Goal: Information Seeking & Learning: Learn about a topic

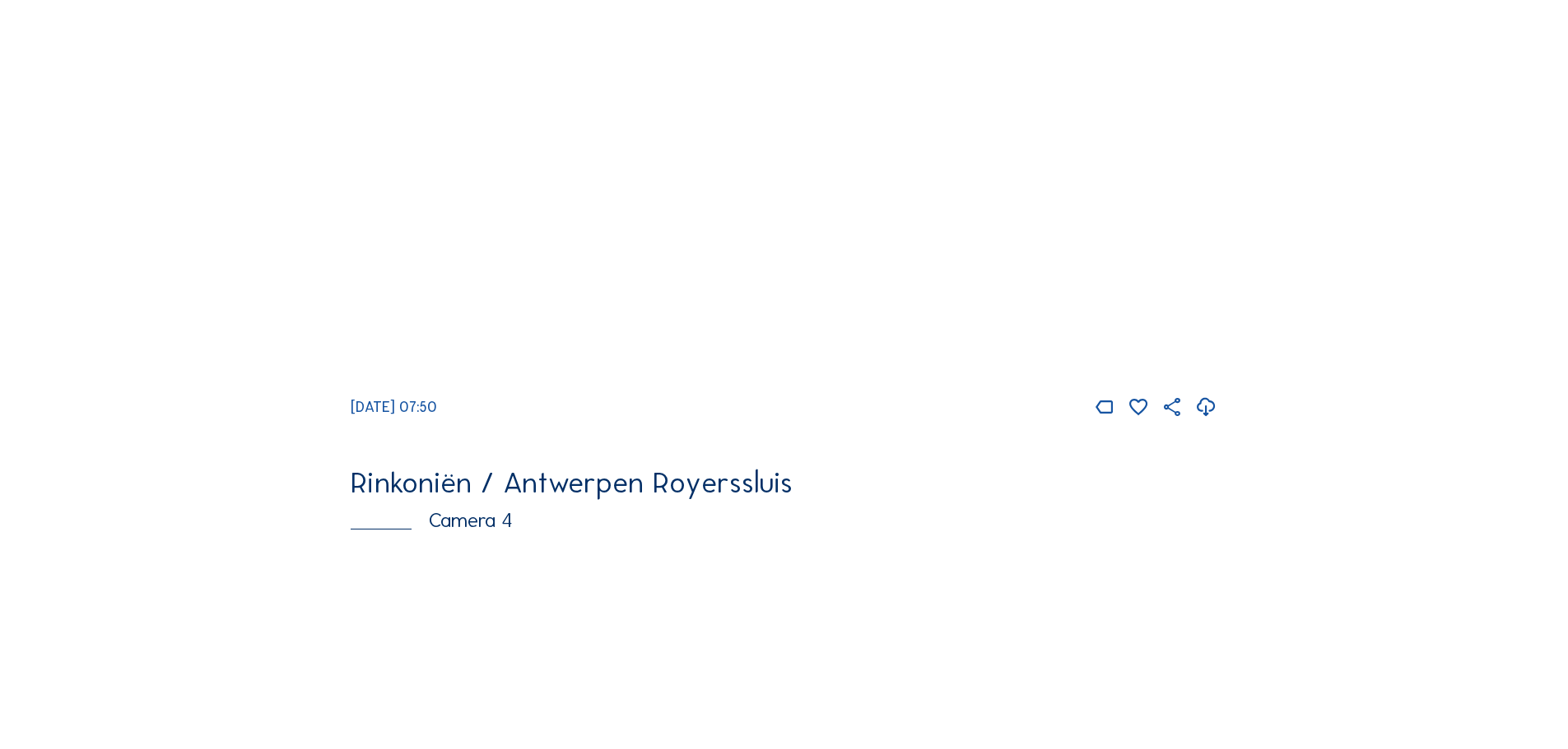
scroll to position [2222, 0]
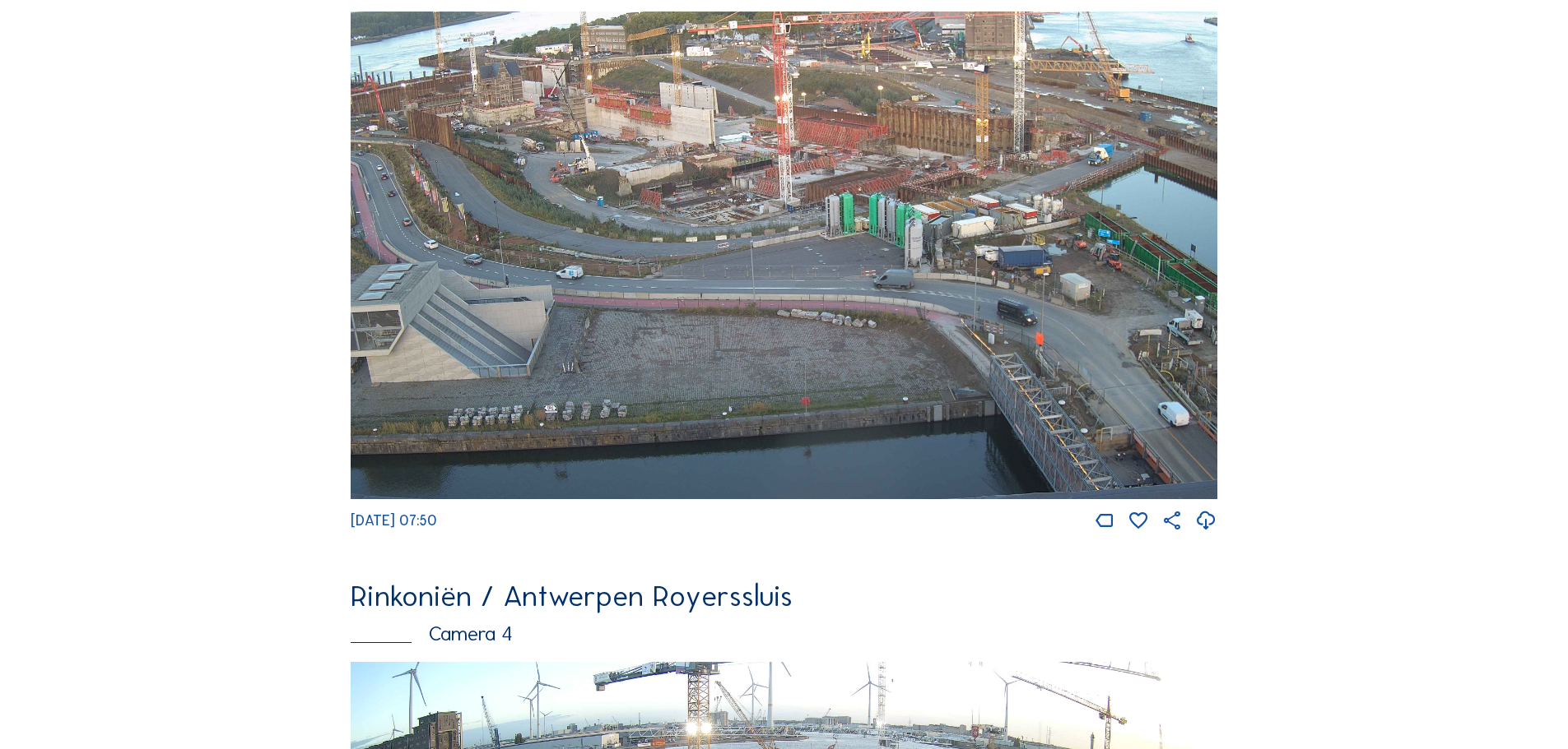
click at [721, 297] on img at bounding box center [784, 255] width 867 height 488
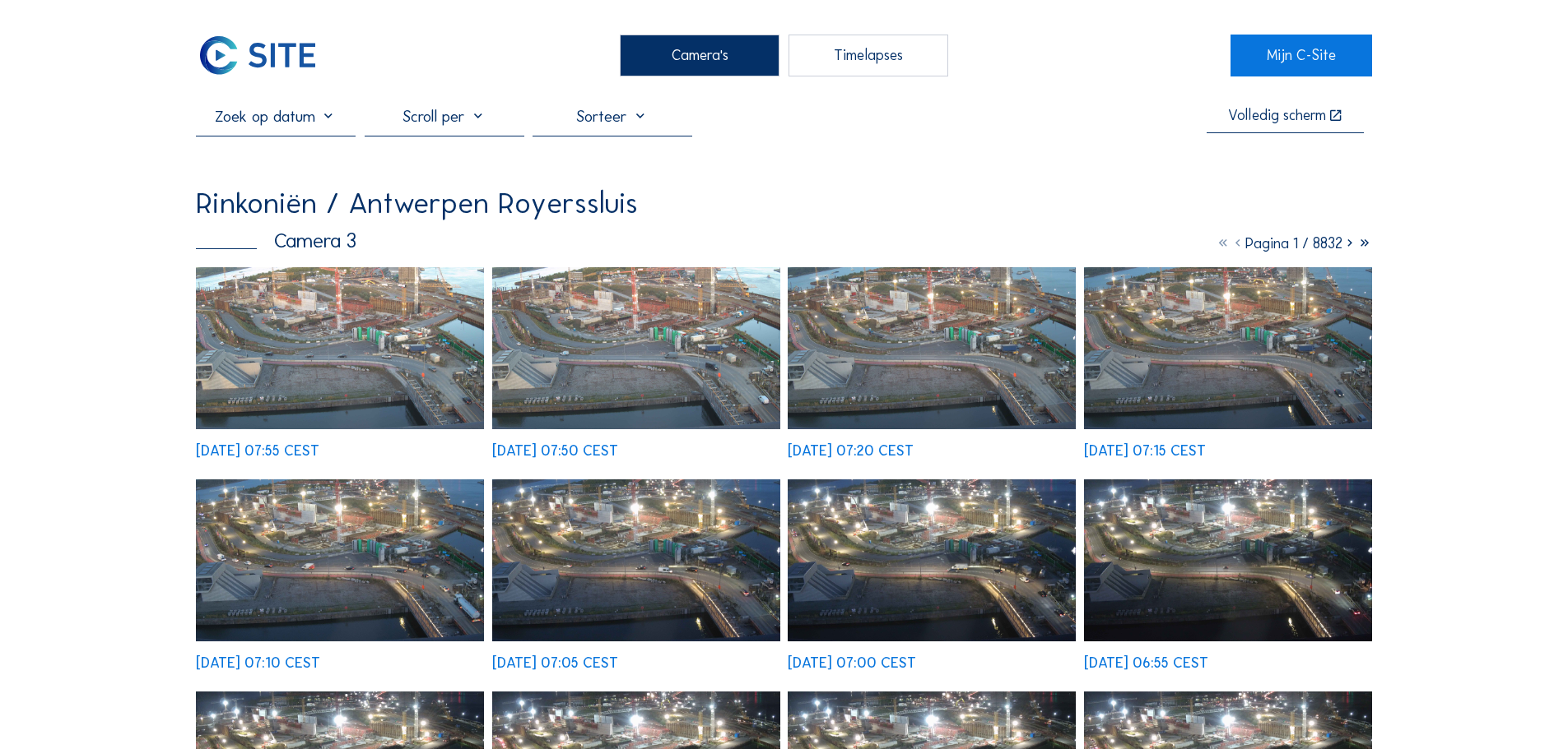
click at [388, 379] on img at bounding box center [341, 348] width 288 height 162
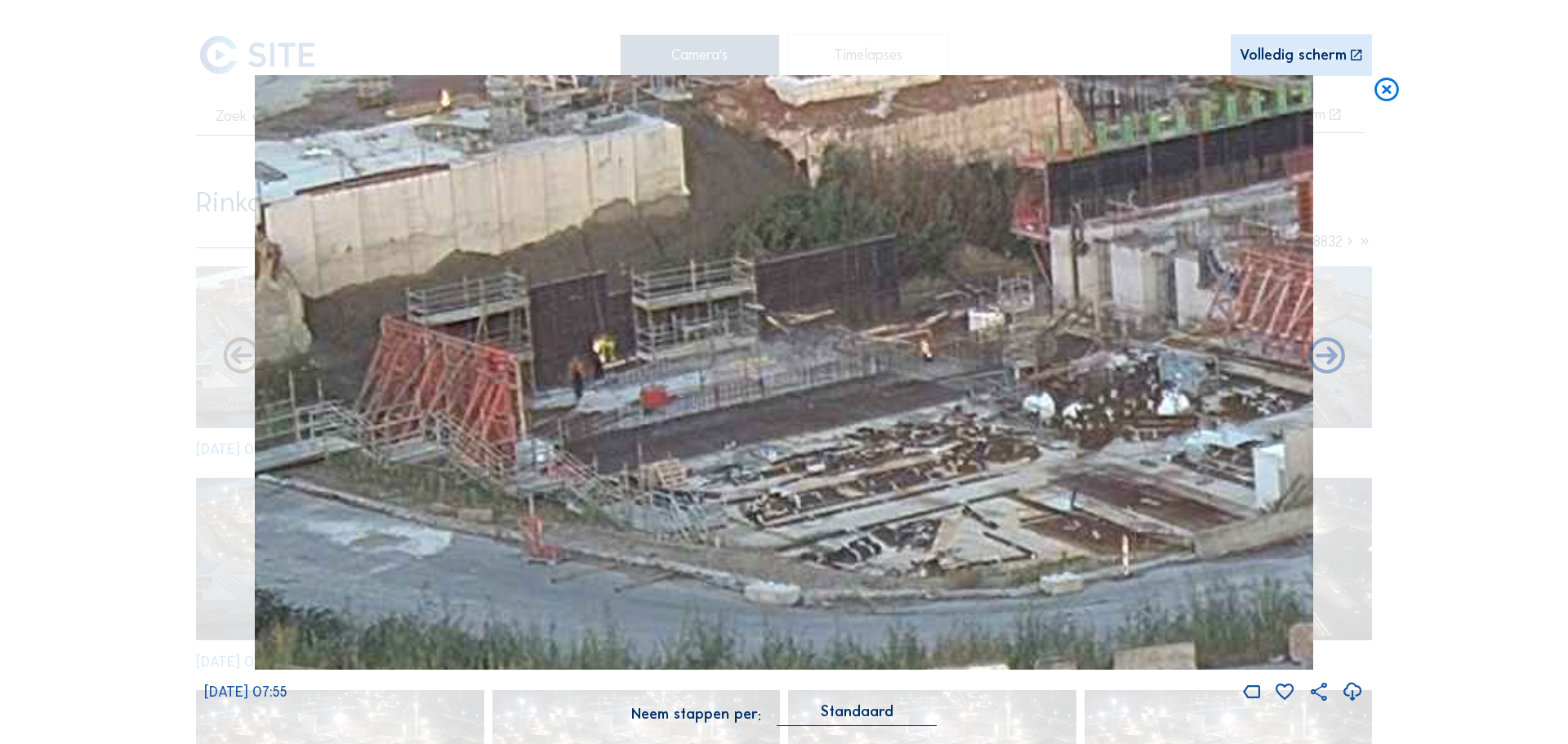
drag, startPoint x: 772, startPoint y: 259, endPoint x: 787, endPoint y: 335, distance: 77.5
click at [790, 335] on img at bounding box center [784, 373] width 1059 height 596
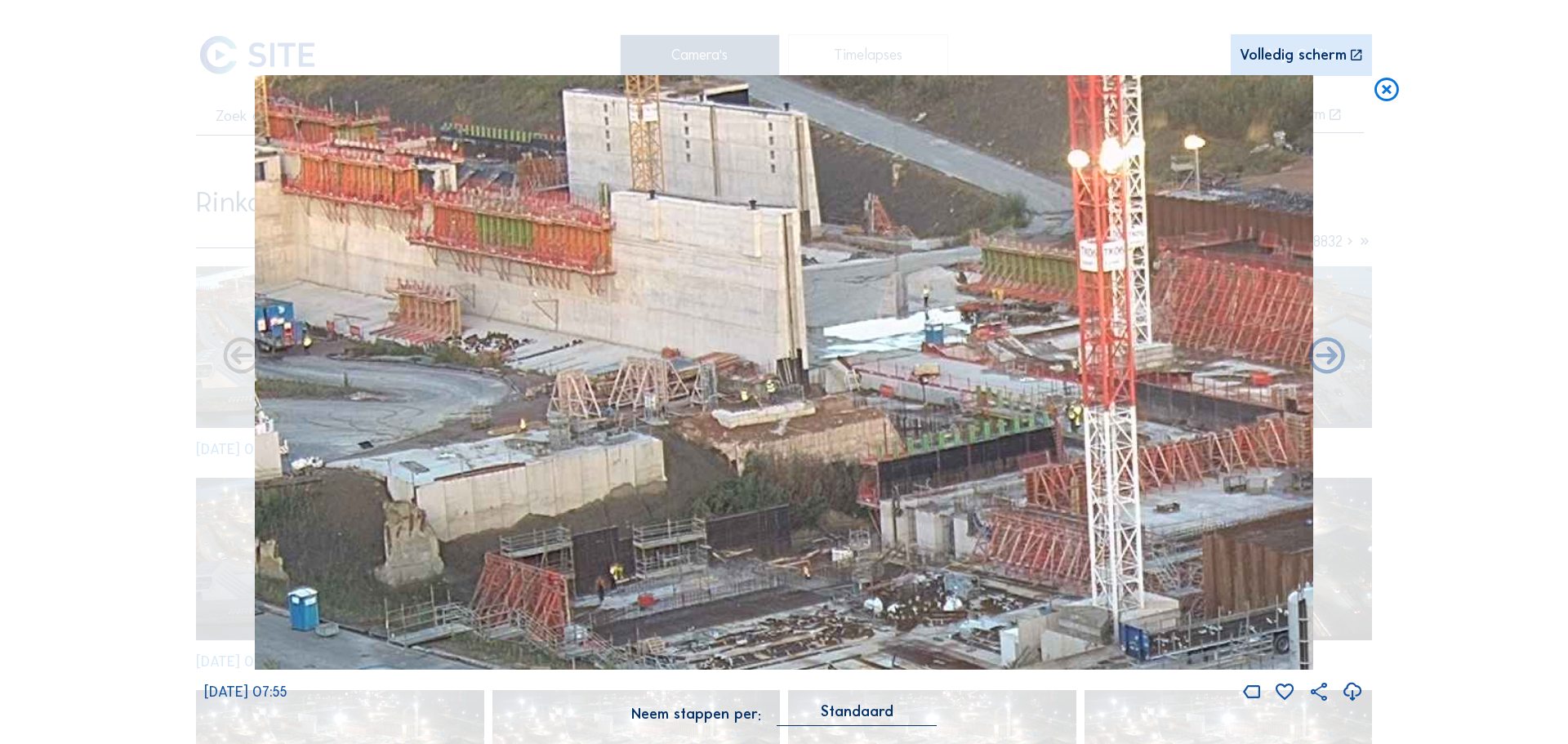
drag, startPoint x: 1013, startPoint y: 399, endPoint x: 973, endPoint y: 626, distance: 230.5
click at [973, 626] on img at bounding box center [784, 373] width 1059 height 596
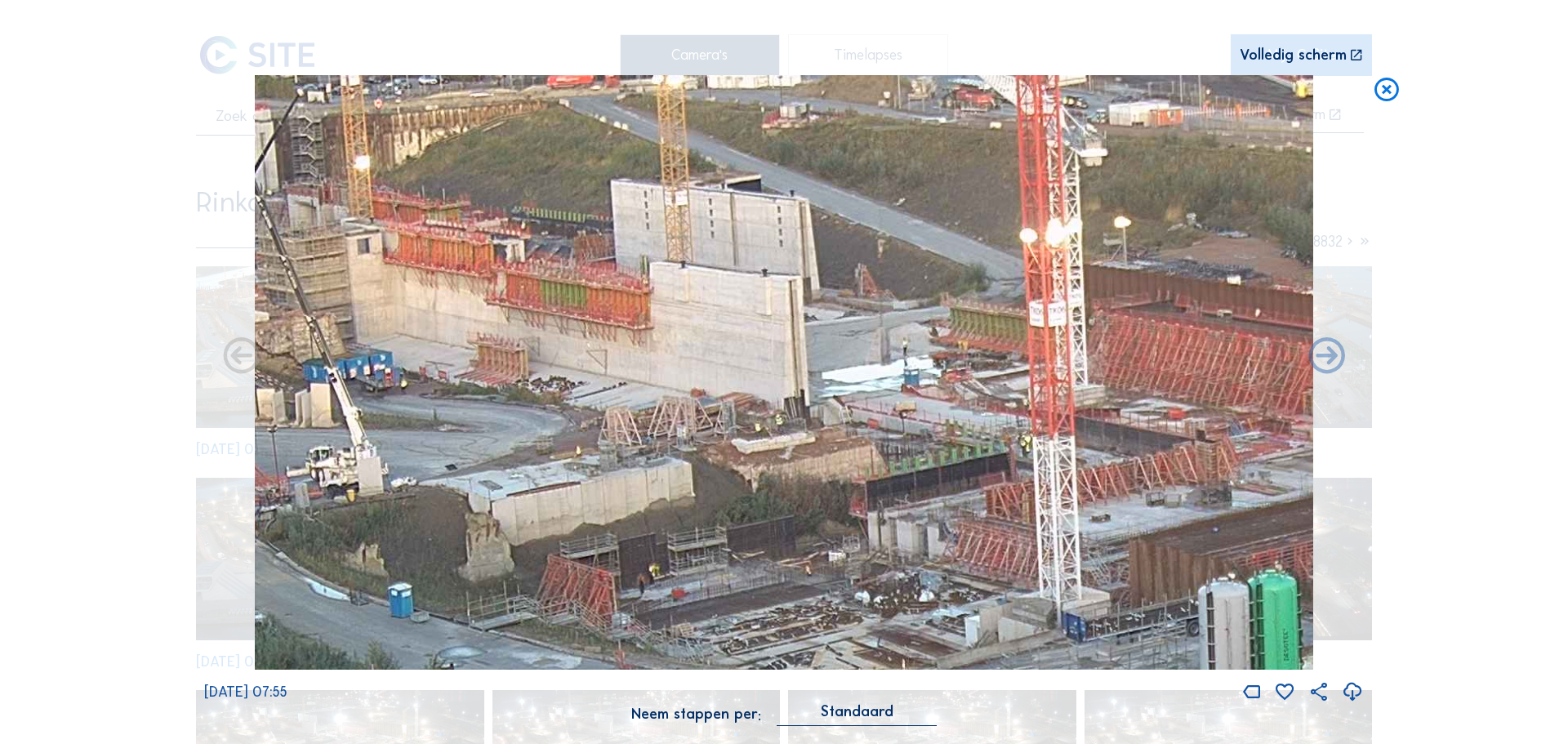
click at [1382, 84] on icon at bounding box center [1386, 90] width 29 height 30
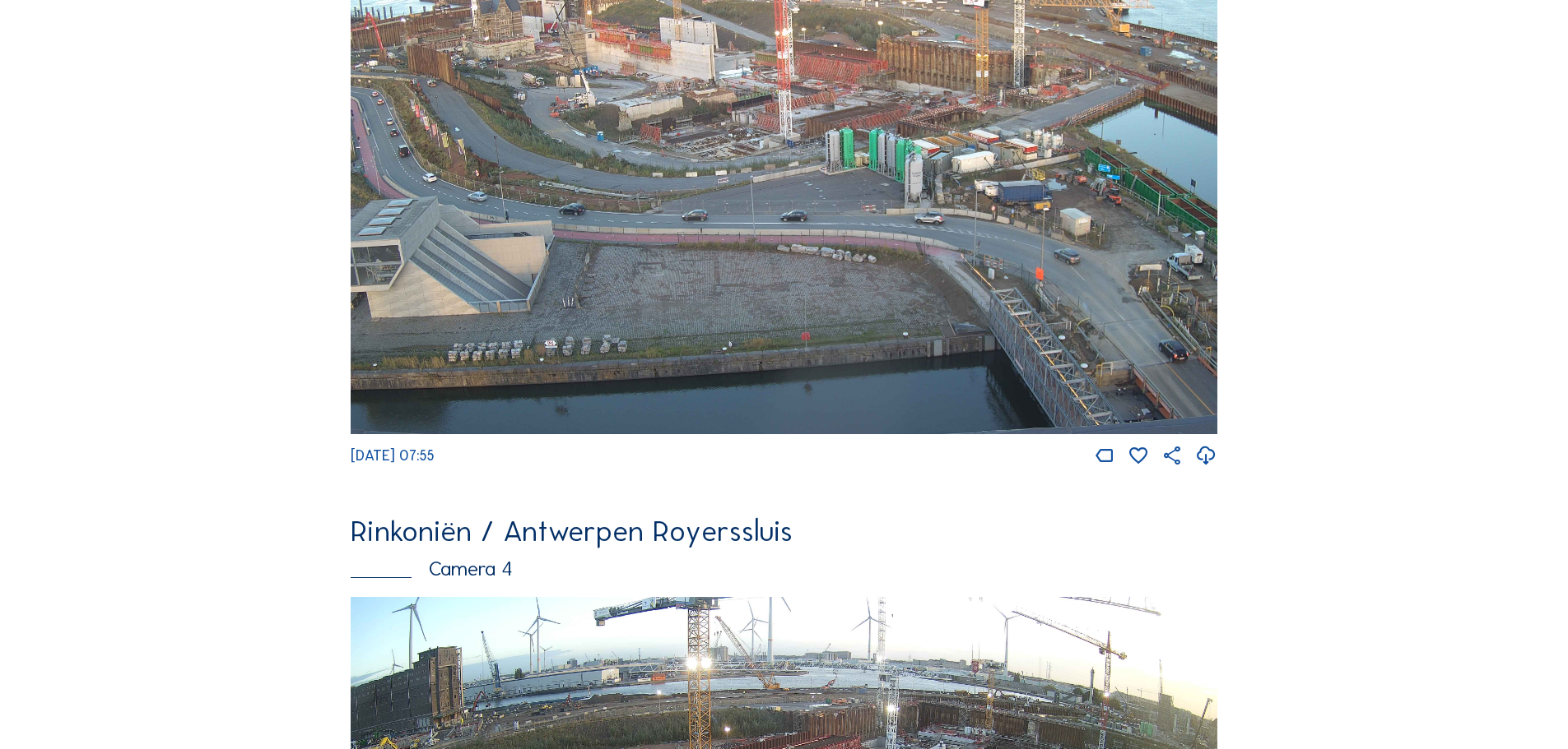
scroll to position [2782, 0]
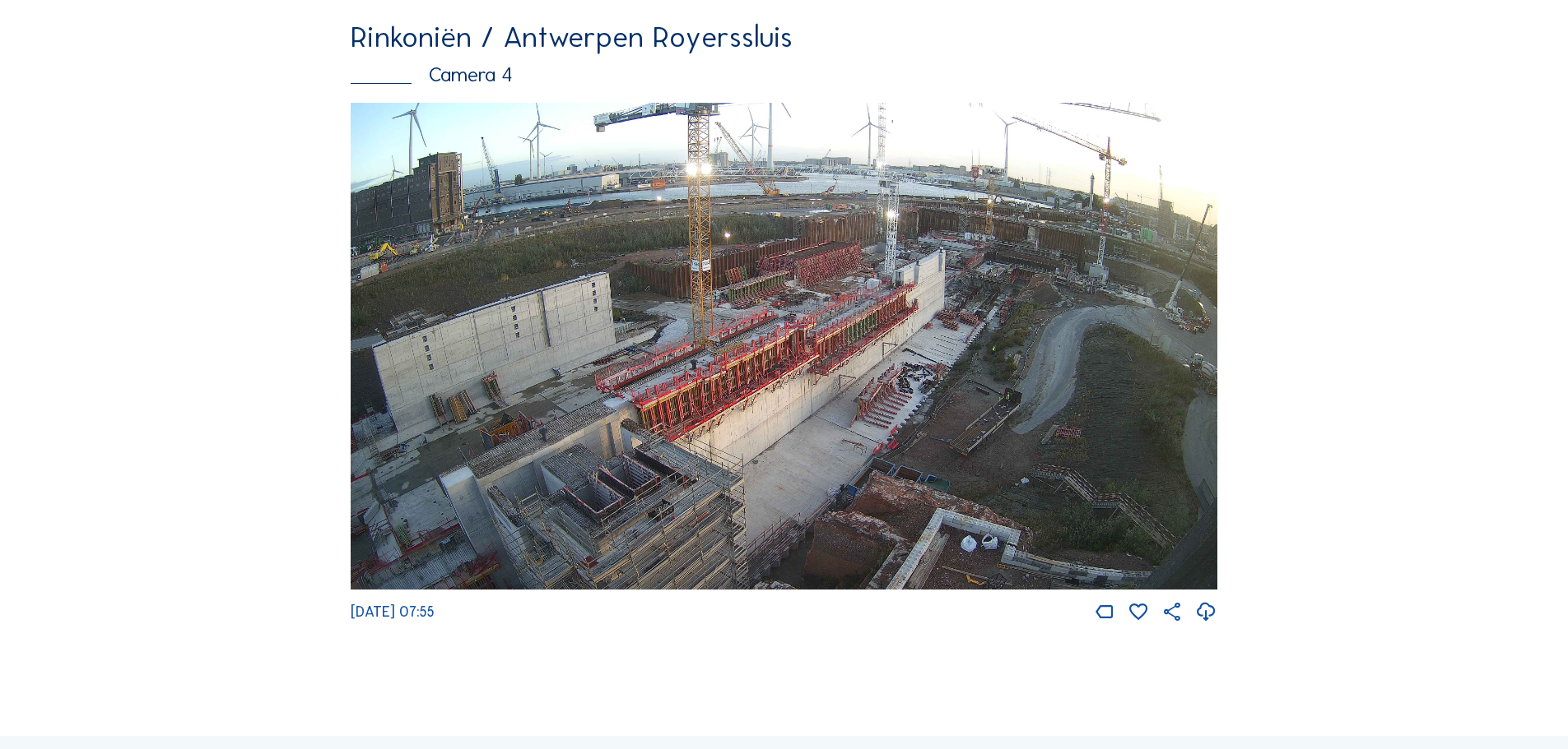
click at [905, 499] on img at bounding box center [784, 346] width 867 height 488
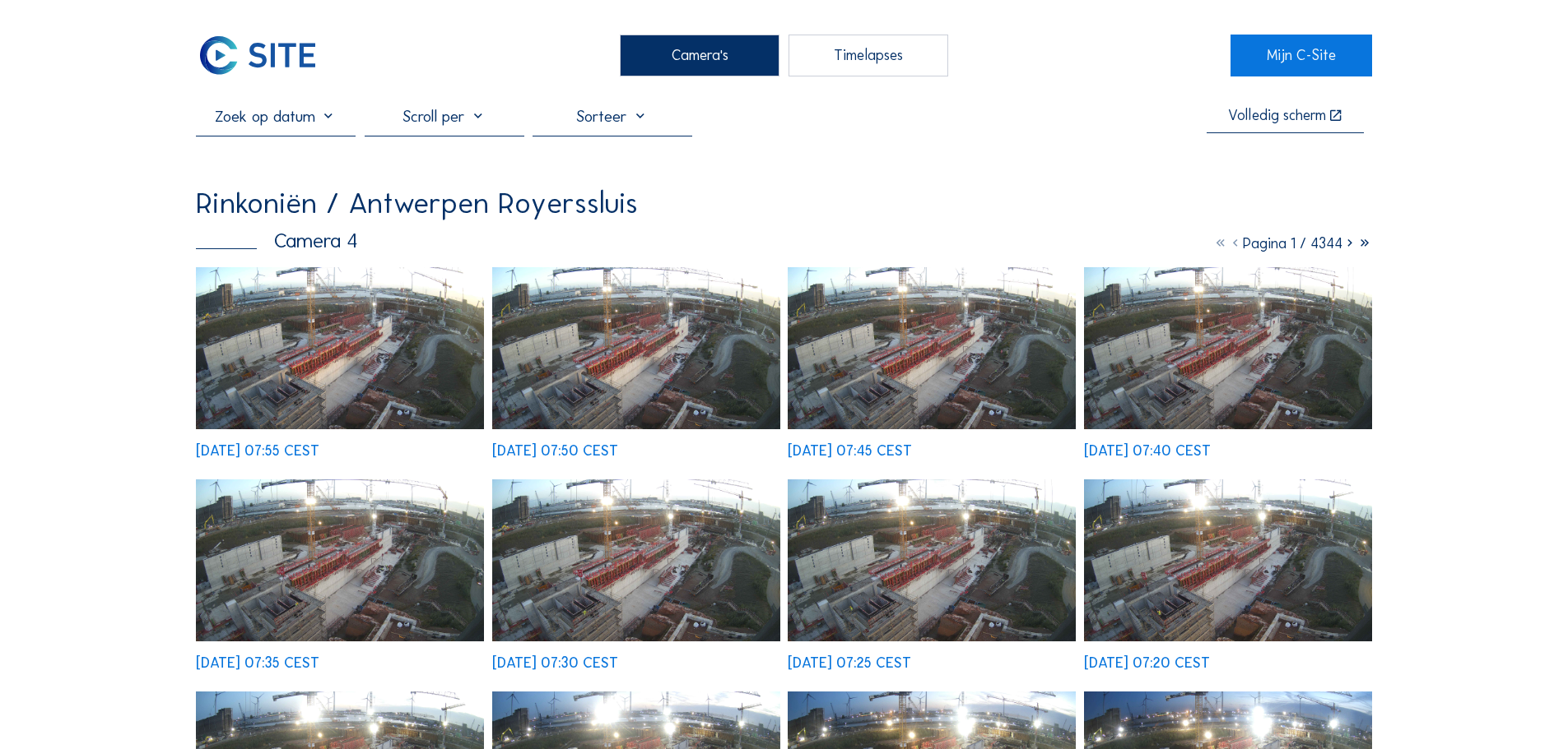
click at [345, 320] on img at bounding box center [341, 348] width 288 height 162
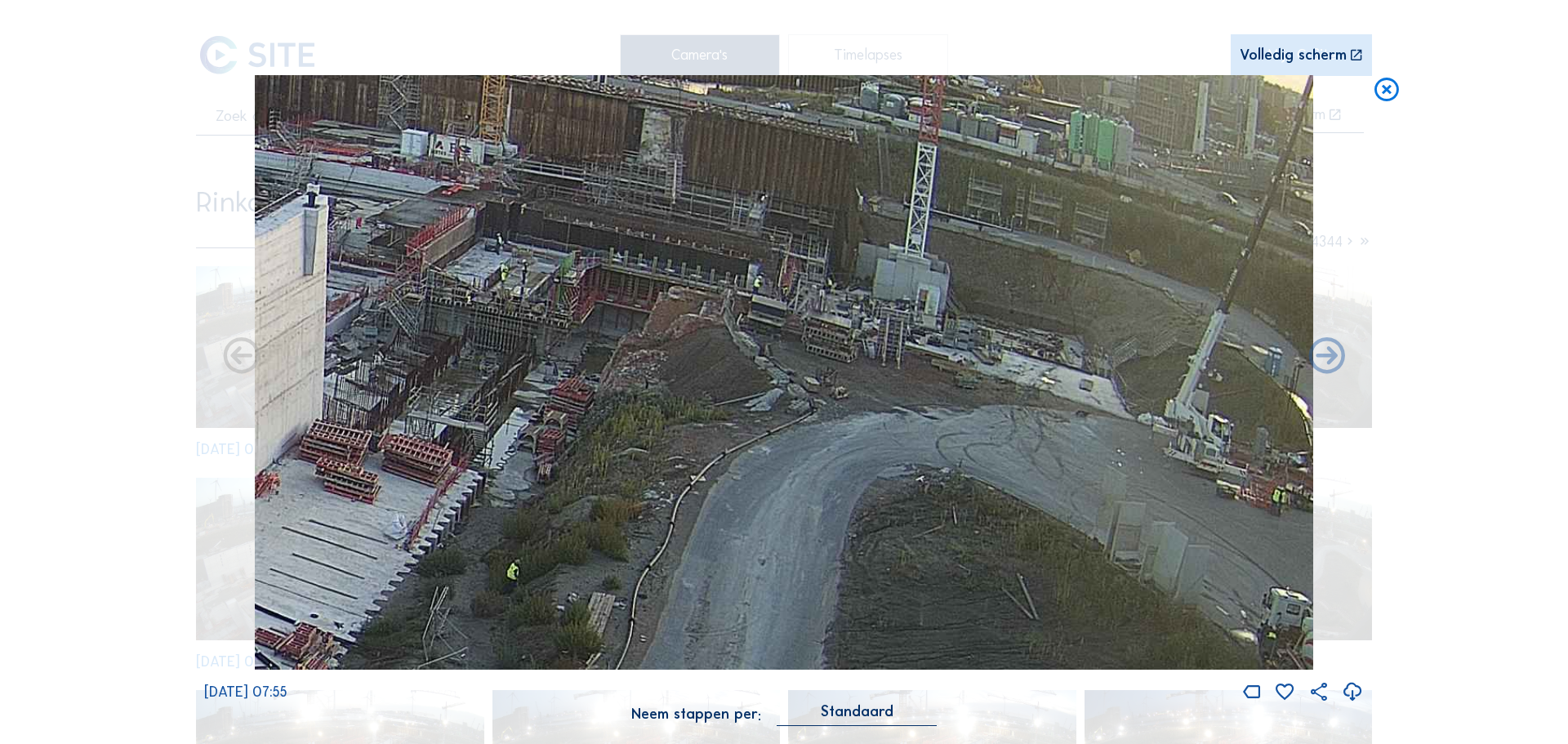
drag, startPoint x: 1166, startPoint y: 290, endPoint x: 868, endPoint y: 354, distance: 304.8
click at [868, 354] on img at bounding box center [784, 373] width 1059 height 596
